Goal: Obtain resource: Download file/media

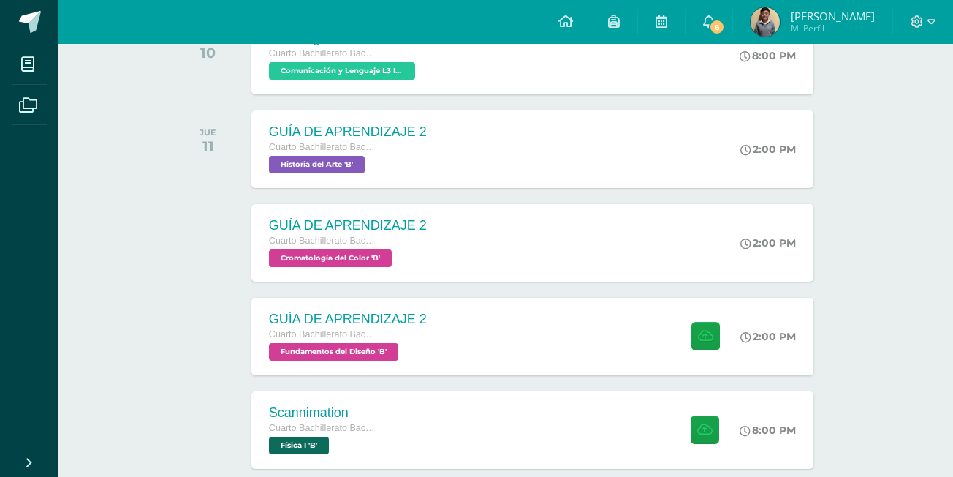
scroll to position [73, 0]
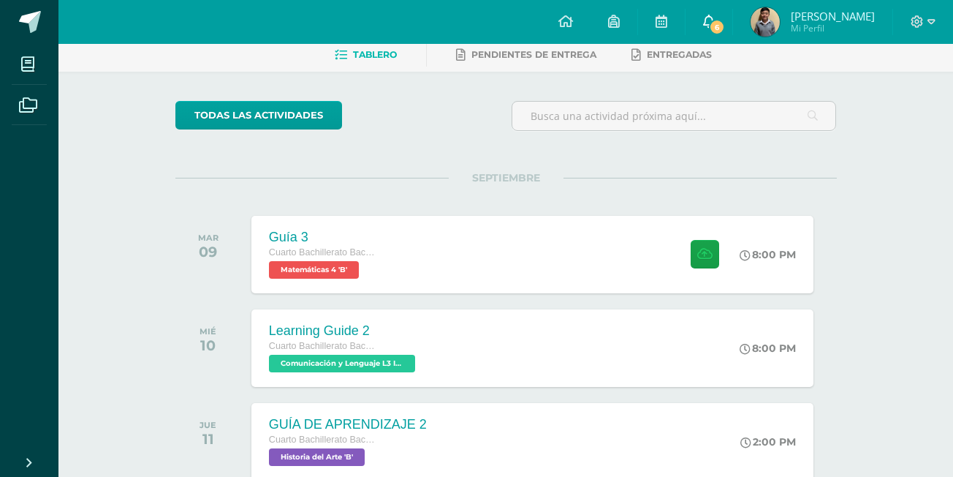
click at [715, 23] on icon at bounding box center [709, 21] width 12 height 13
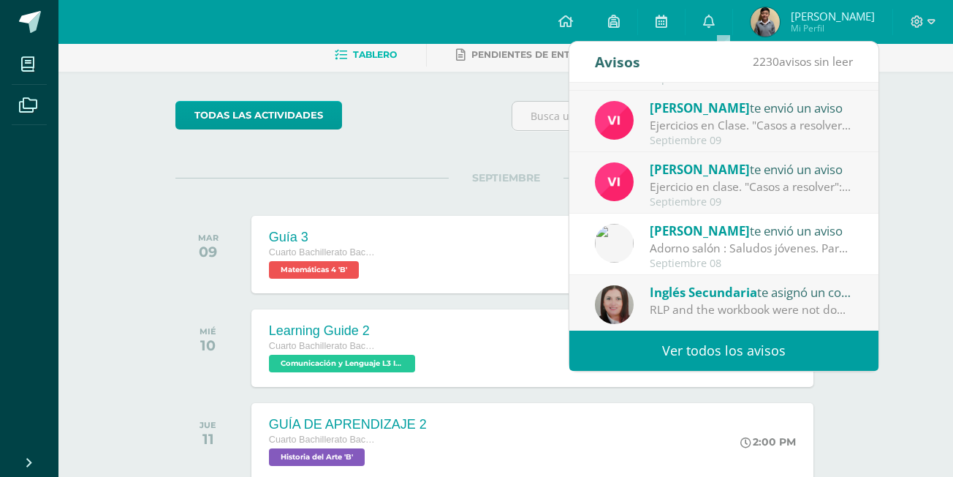
scroll to position [243, 0]
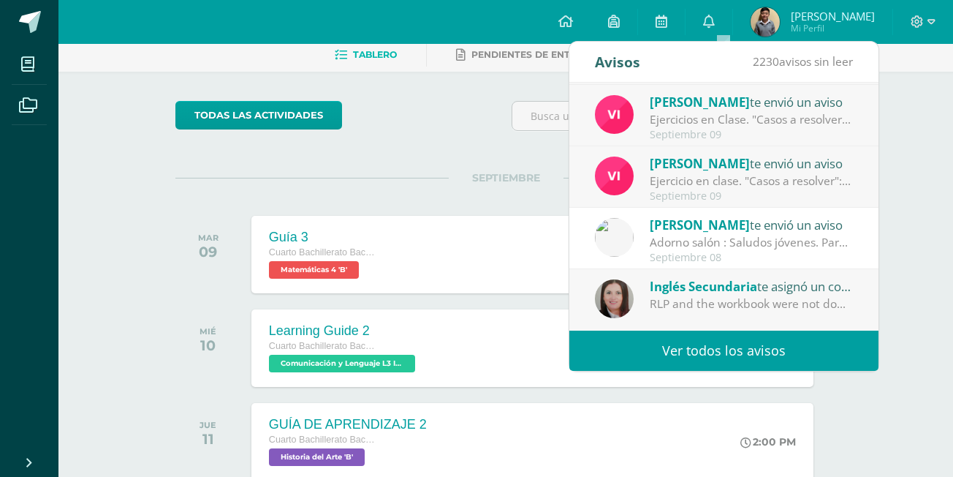
click at [801, 178] on div "Ejercicio en clase. "Casos a resolver": Buenos días estimados estudiantes, un g…" at bounding box center [751, 181] width 203 height 17
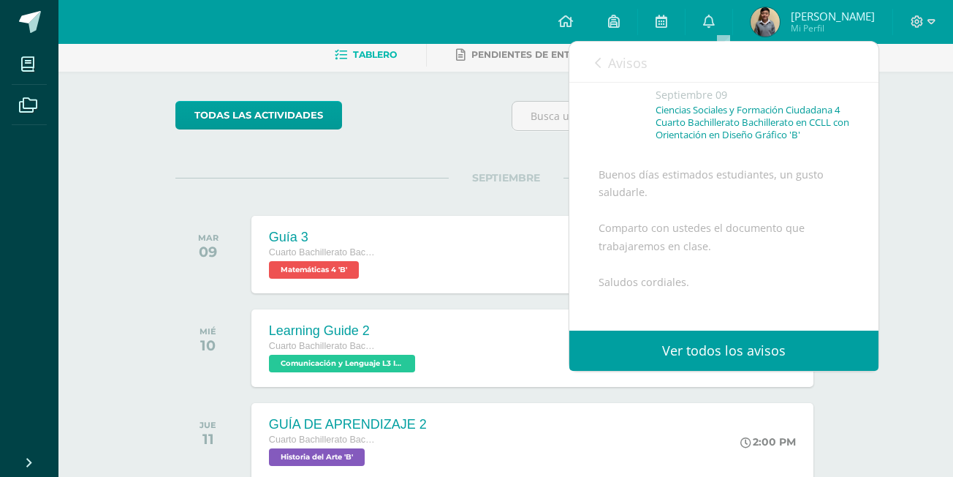
scroll to position [192, 0]
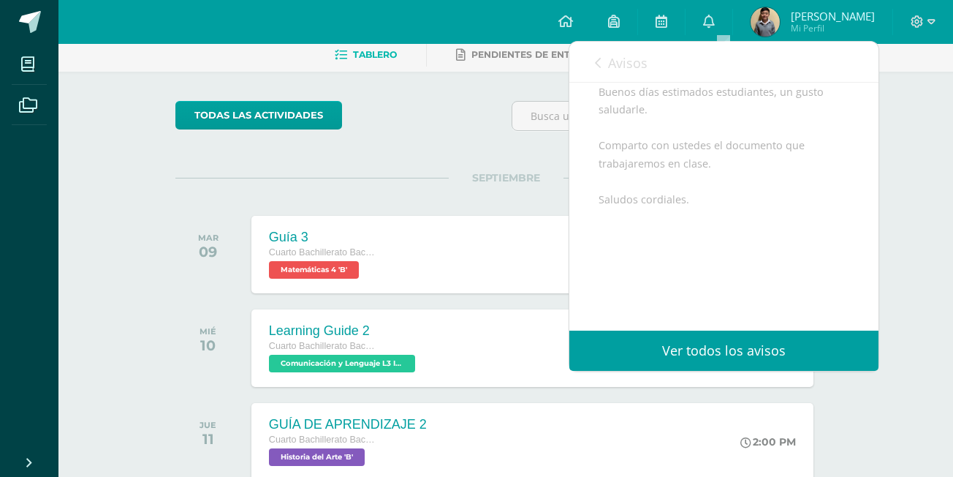
click at [632, 66] on span "Avisos" at bounding box center [627, 63] width 39 height 18
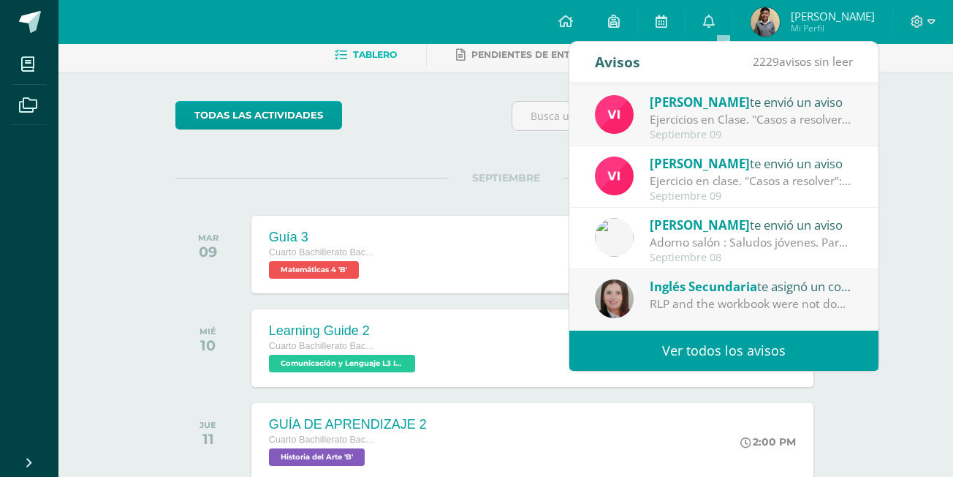
click at [730, 121] on div "Ejercicios en Clase. "Casos a resolver": Buenos días estimados estudiantes, un …" at bounding box center [751, 119] width 203 height 17
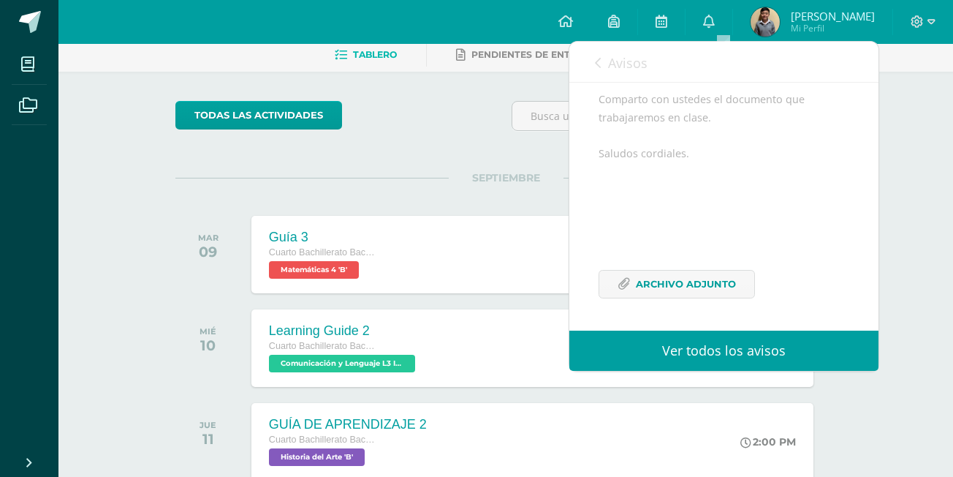
scroll to position [238, 0]
click at [711, 274] on span "Archivo Adjunto" at bounding box center [686, 283] width 100 height 27
click at [597, 69] on link "Avisos" at bounding box center [621, 63] width 53 height 42
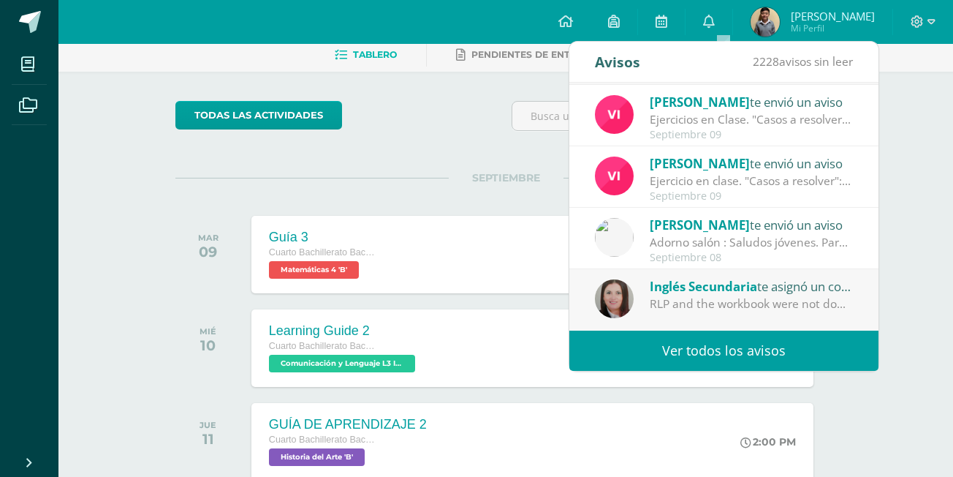
click at [615, 61] on span "Avisos" at bounding box center [627, 63] width 39 height 18
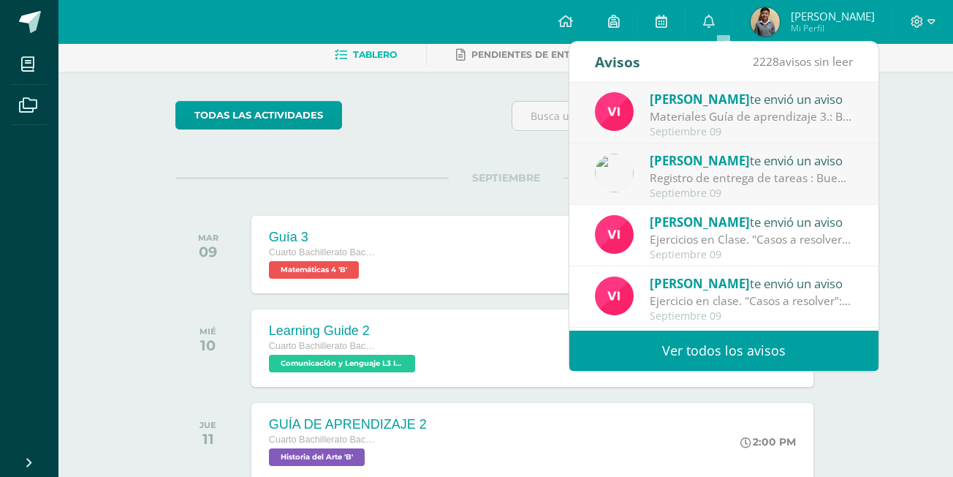
scroll to position [97, 0]
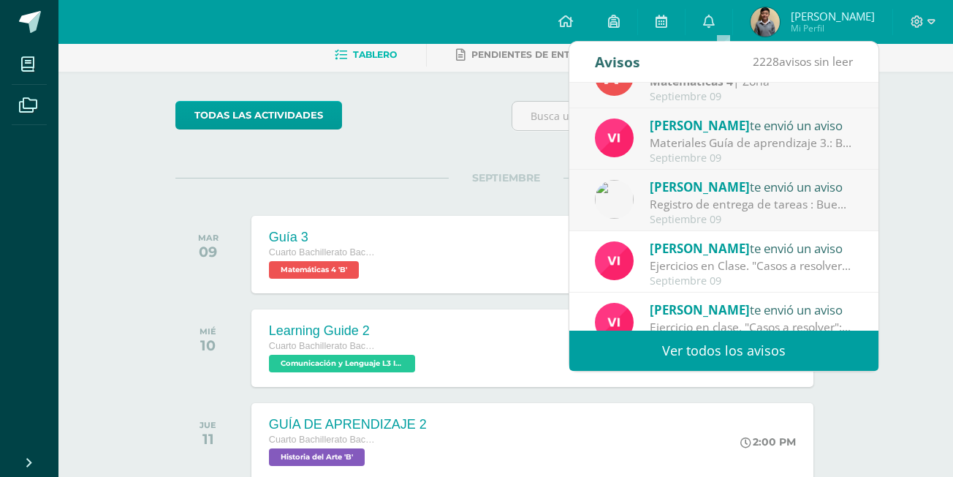
click at [730, 208] on div "Registro de entrega de tareas : Buenos días estimados alumnos y padres de famil…" at bounding box center [751, 204] width 203 height 17
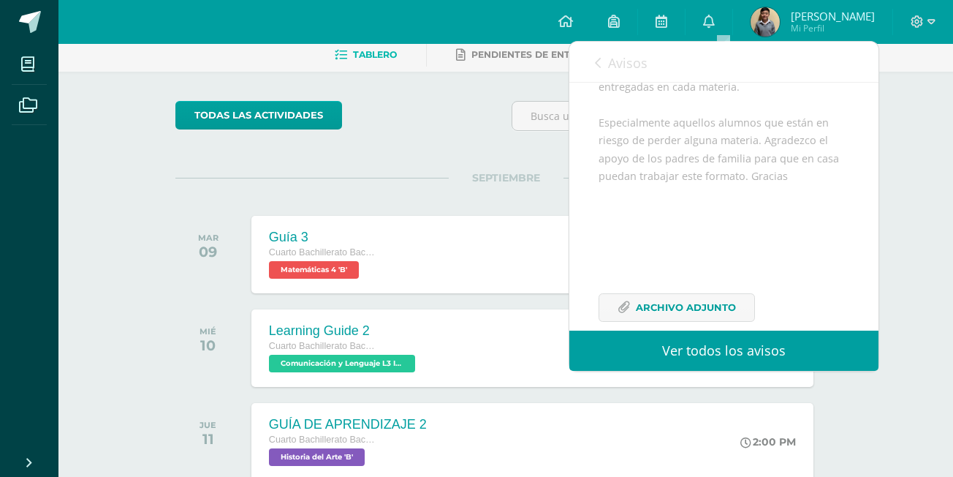
scroll to position [346, 0]
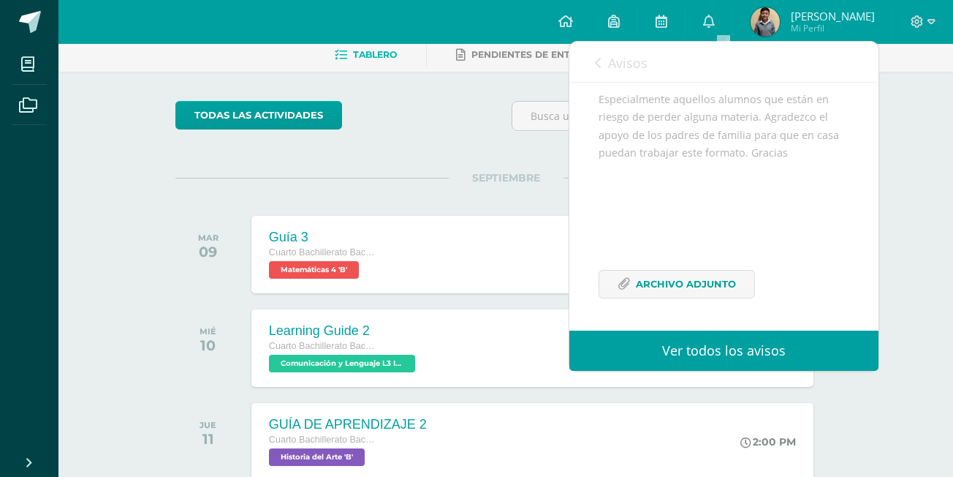
click at [617, 73] on link "Avisos" at bounding box center [621, 63] width 53 height 42
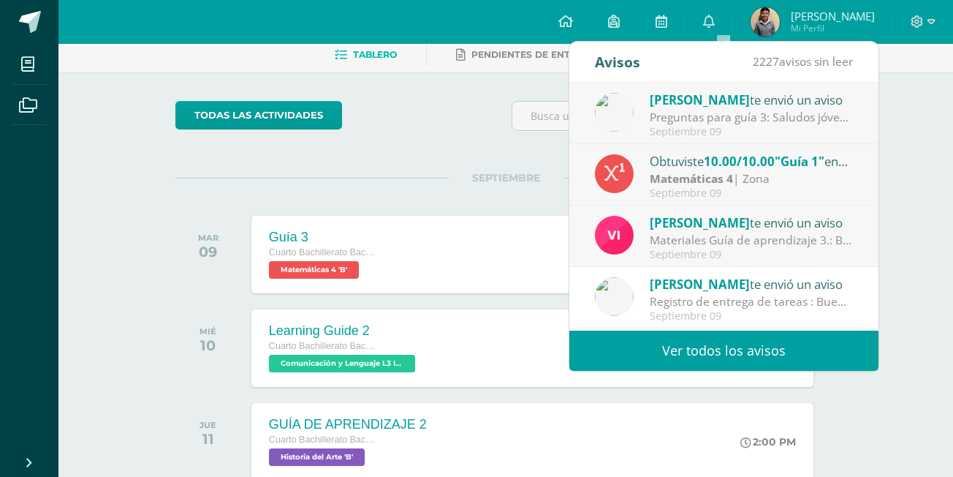
scroll to position [0, 0]
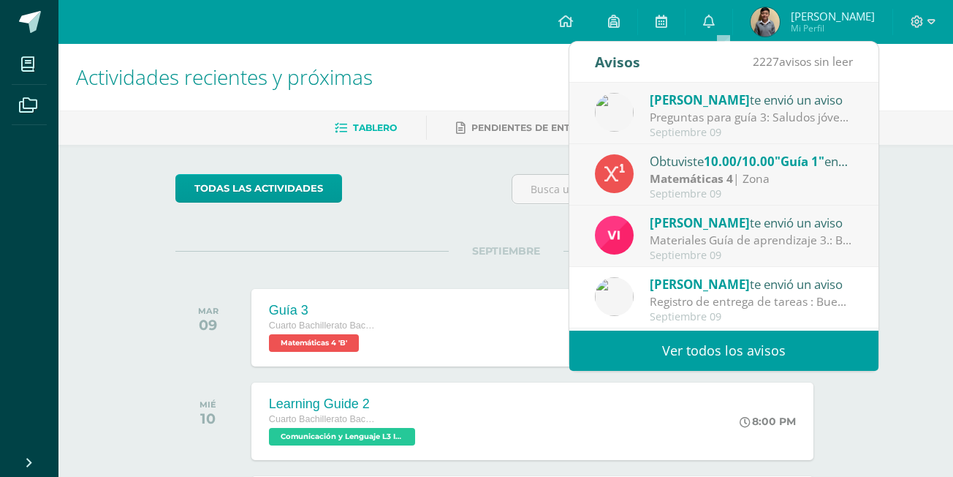
click at [770, 118] on div "Preguntas para guía 3: Saludos jóvenes, les comparto esta guía de preguntas que…" at bounding box center [751, 117] width 203 height 17
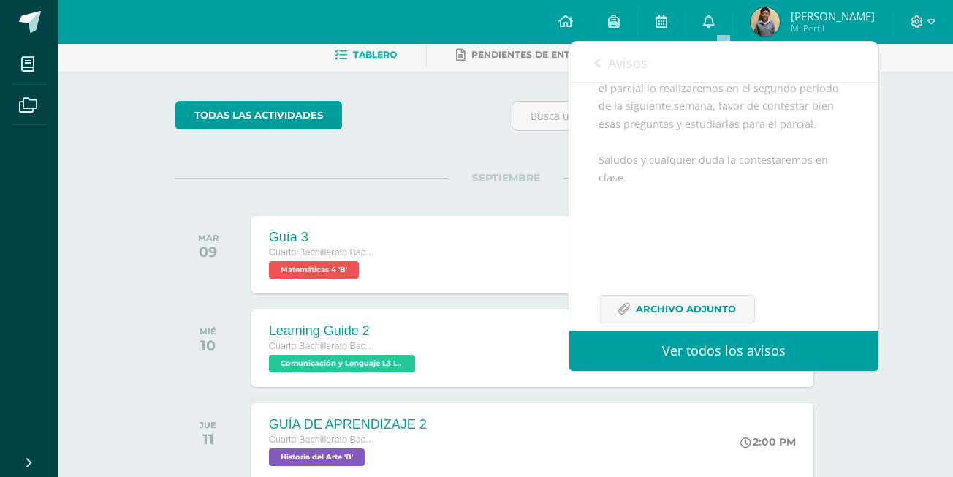
scroll to position [310, 0]
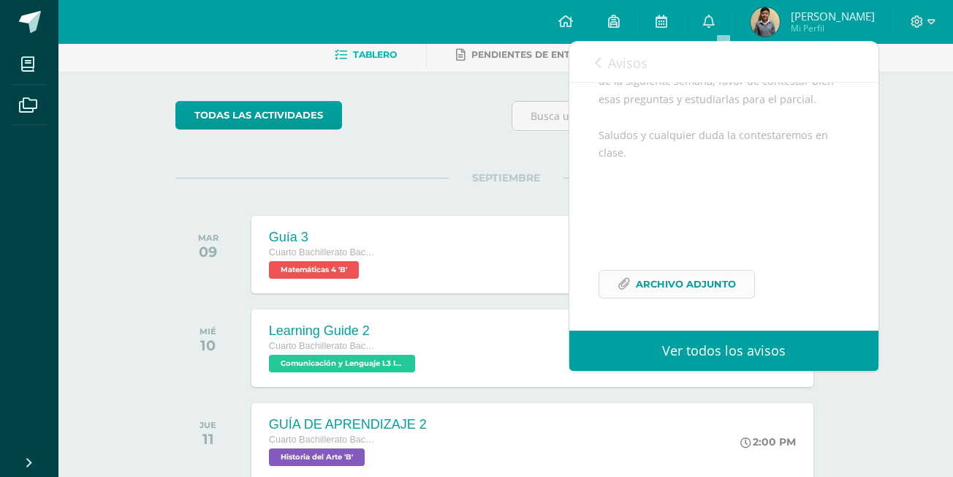
click at [699, 276] on span "Archivo Adjunto" at bounding box center [686, 283] width 100 height 27
click at [611, 50] on link "Avisos" at bounding box center [621, 63] width 53 height 42
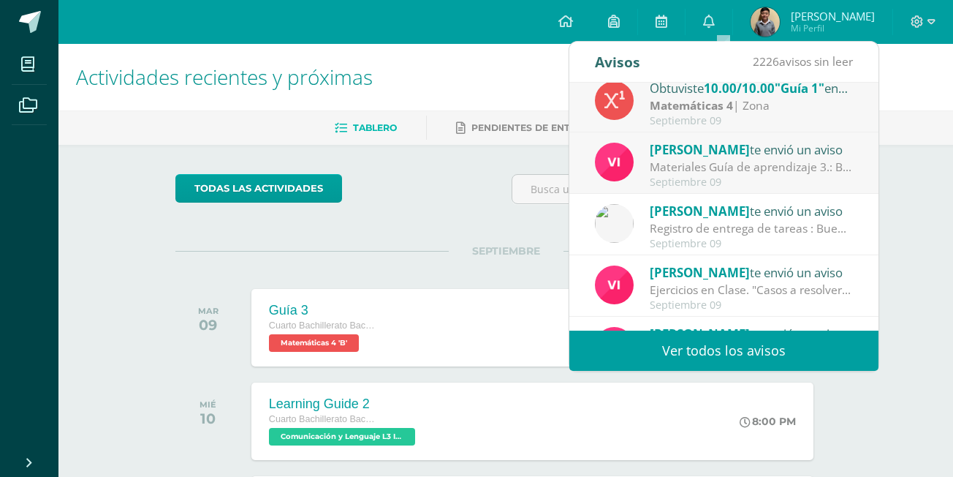
scroll to position [146, 0]
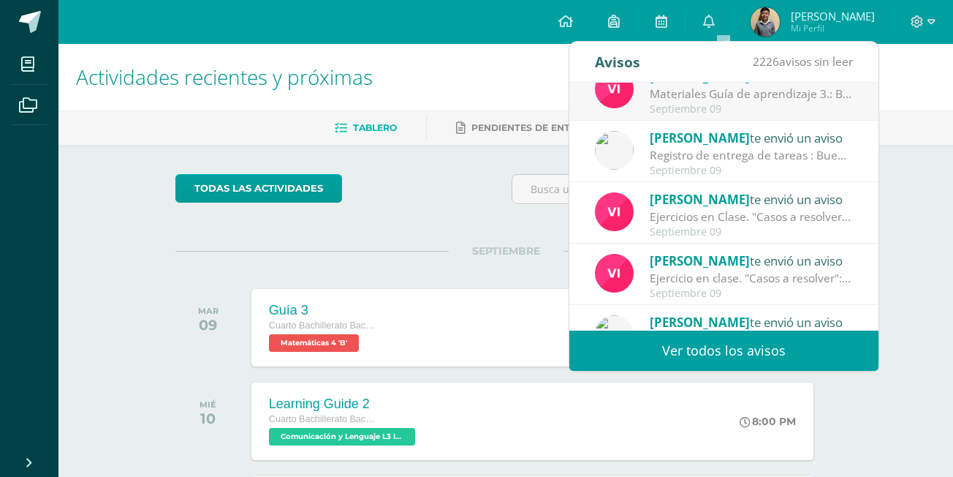
click at [792, 167] on div "Septiembre 09" at bounding box center [751, 170] width 203 height 12
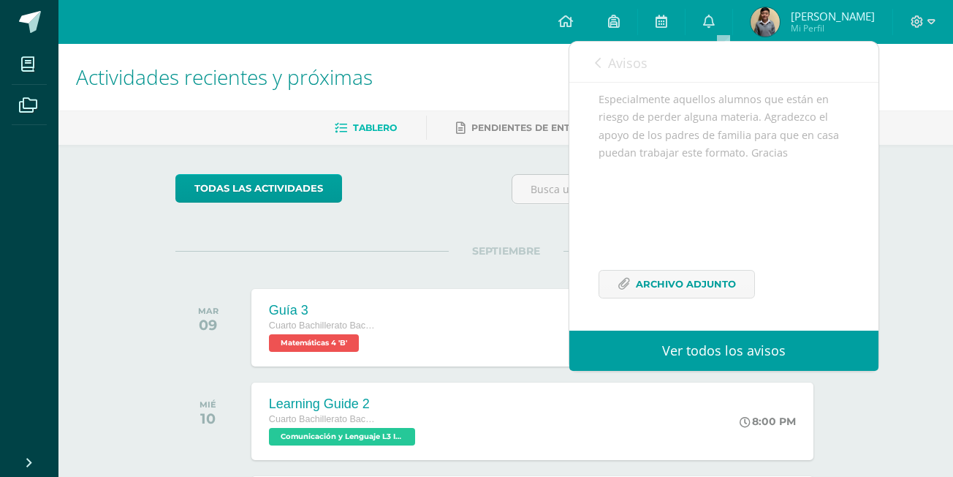
scroll to position [243, 0]
click at [718, 298] on span "Archivo Adjunto" at bounding box center [686, 283] width 100 height 27
